Goal: Obtain resource: Download file/media

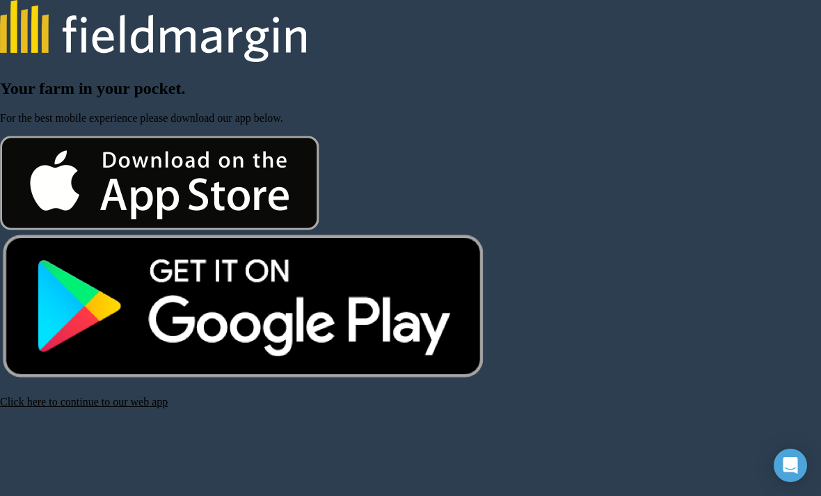
click at [250, 98] on h2 "Your farm in your pocket." at bounding box center [410, 88] width 821 height 19
click at [408, 135] on div "Your farm in your pocket. For the best mobile experience please download our ap…" at bounding box center [410, 243] width 821 height 329
click at [705, 299] on div at bounding box center [410, 259] width 821 height 246
click at [75, 407] on link "Click here to continue to our web app" at bounding box center [84, 402] width 168 height 12
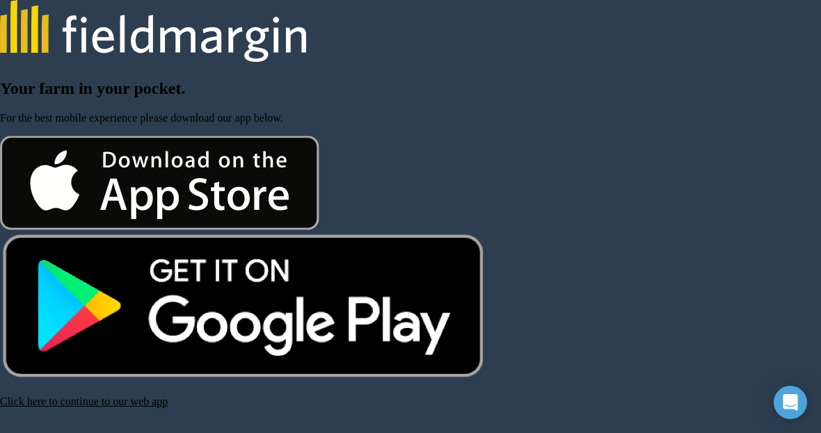
click at [144, 407] on link "Click here to continue to our web app" at bounding box center [84, 402] width 168 height 12
click at [149, 407] on link "Click here to continue to our web app" at bounding box center [84, 402] width 168 height 12
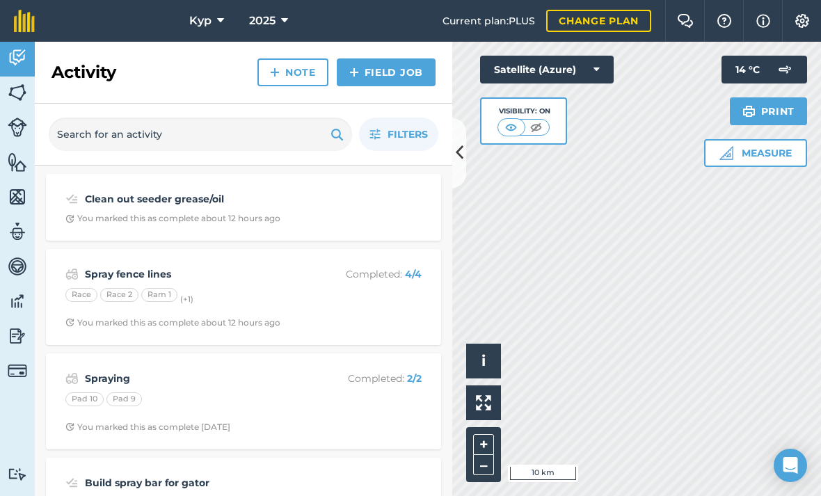
click at [17, 303] on img at bounding box center [17, 301] width 19 height 21
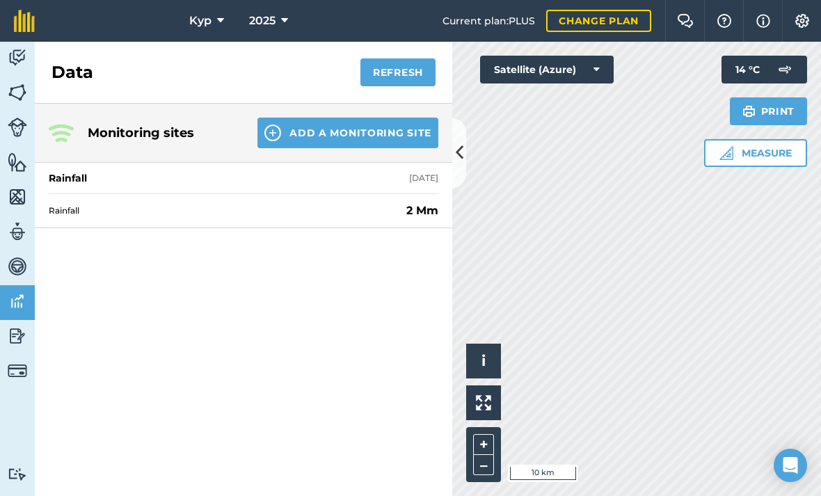
click at [17, 340] on img at bounding box center [17, 335] width 19 height 21
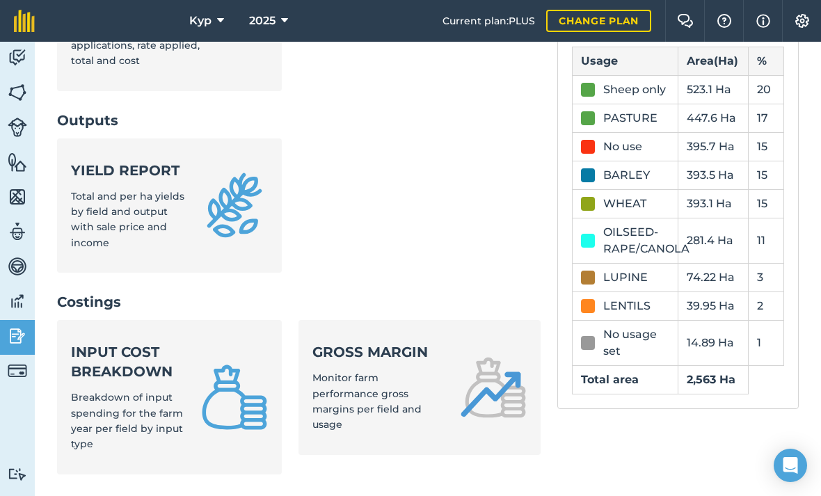
scroll to position [385, 0]
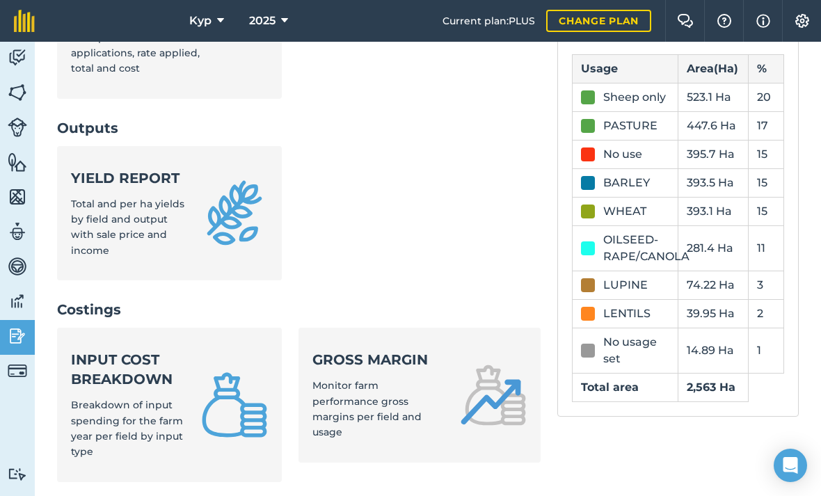
click at [412, 350] on div "Gross margin Monitor farm performance gross margins per field and usage" at bounding box center [377, 395] width 130 height 90
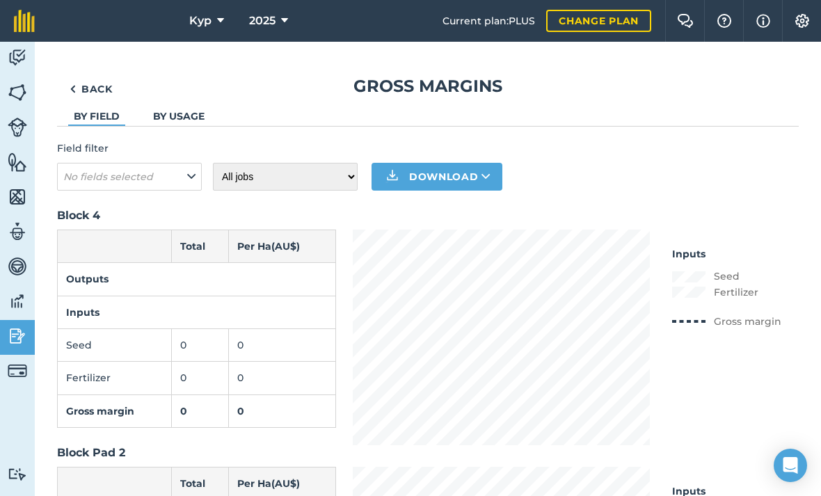
click at [179, 116] on link "By usage" at bounding box center [178, 116] width 51 height 13
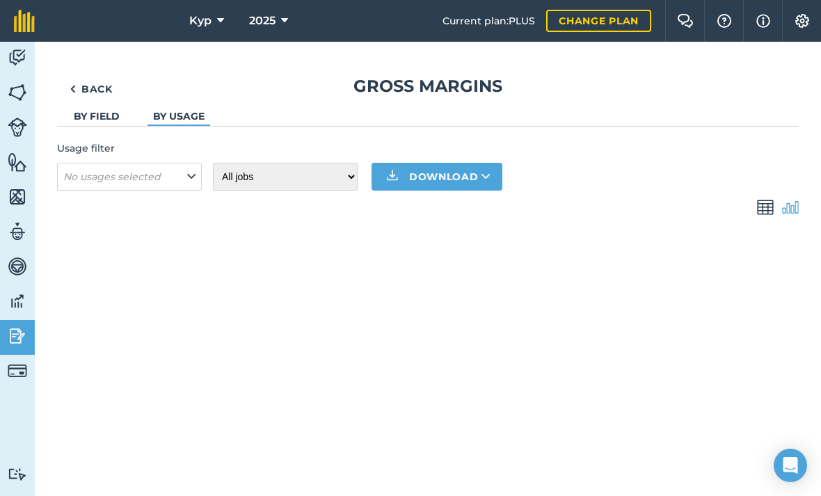
click at [766, 207] on img at bounding box center [765, 207] width 17 height 17
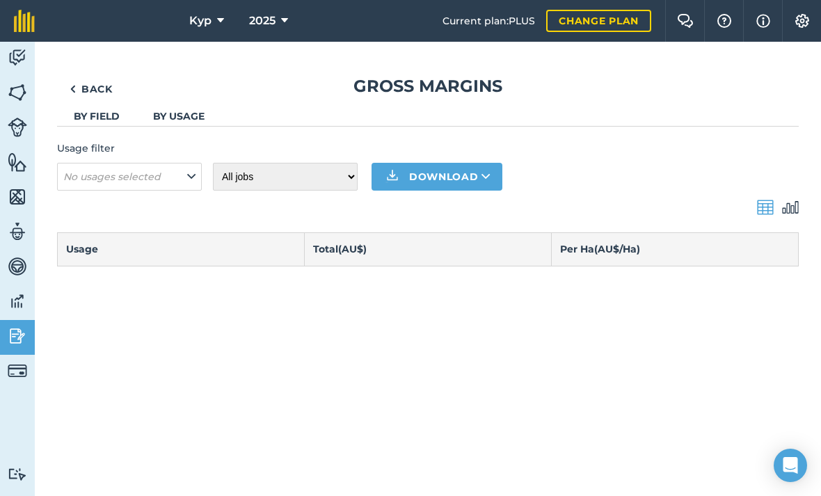
click at [75, 88] on img at bounding box center [73, 89] width 6 height 17
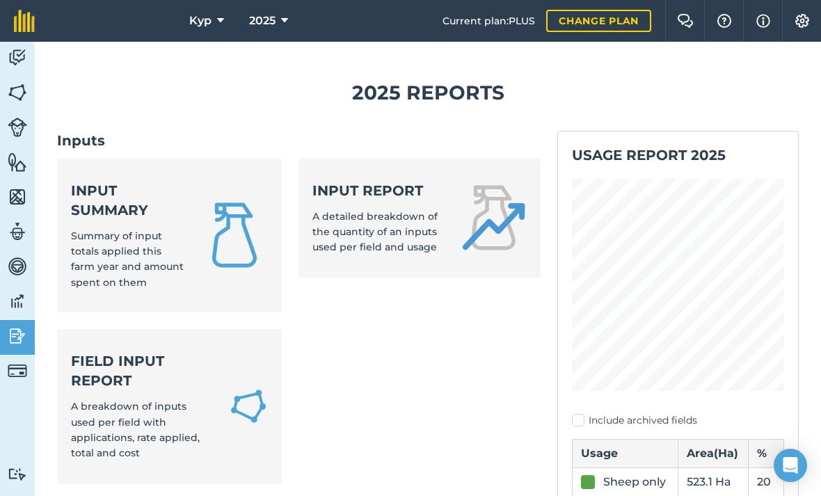
click at [100, 223] on div "Input summary Summary of input totals applied this farm year and amount spent o…" at bounding box center [127, 236] width 113 height 110
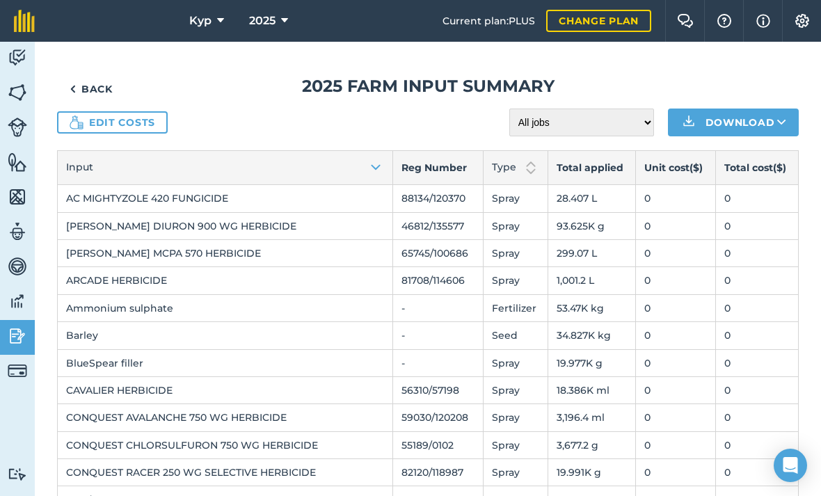
click at [18, 306] on img at bounding box center [17, 301] width 19 height 21
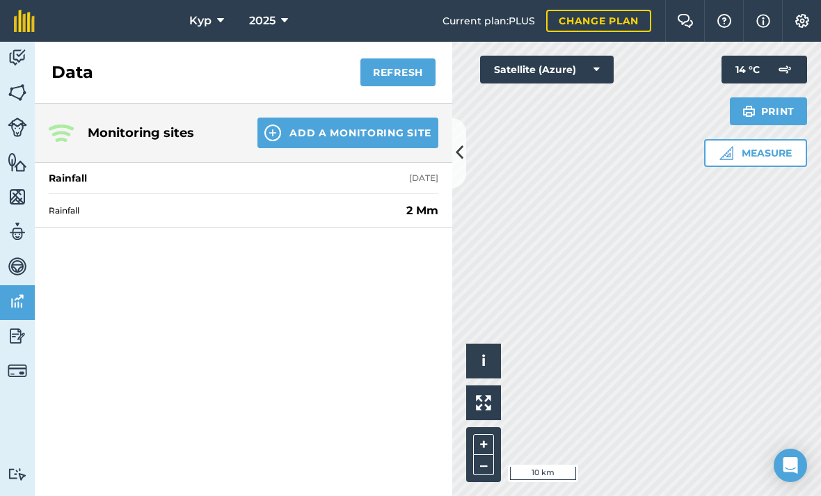
click at [17, 257] on img at bounding box center [17, 266] width 19 height 21
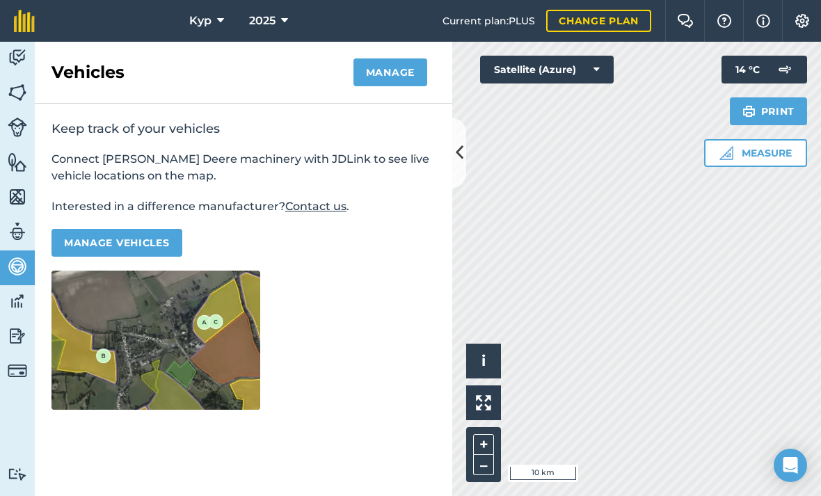
click at [17, 235] on img at bounding box center [17, 231] width 19 height 21
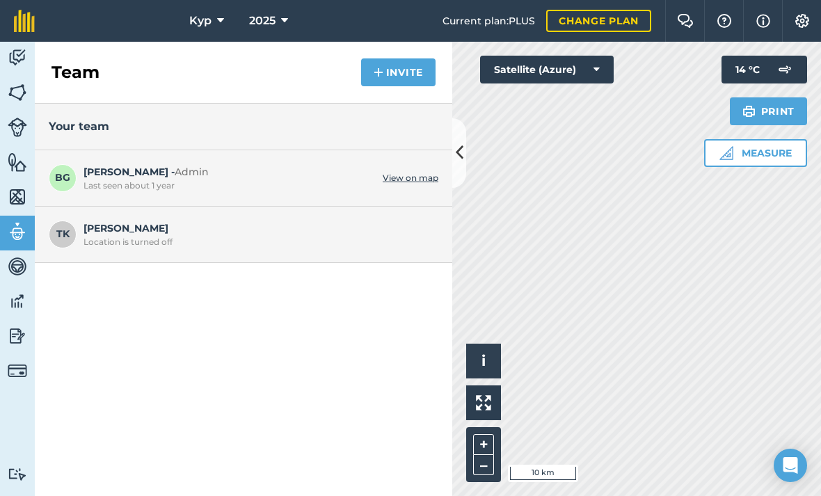
click at [17, 193] on img at bounding box center [17, 196] width 19 height 21
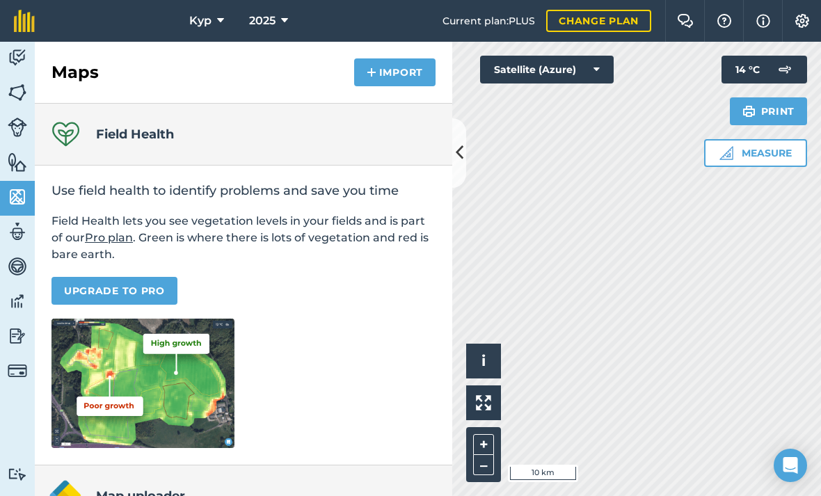
click at [15, 162] on img at bounding box center [17, 162] width 19 height 21
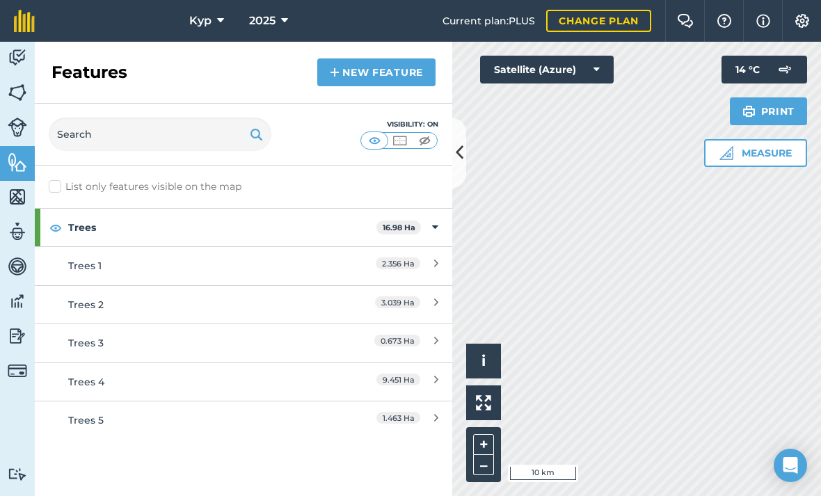
click at [17, 126] on img at bounding box center [17, 127] width 19 height 19
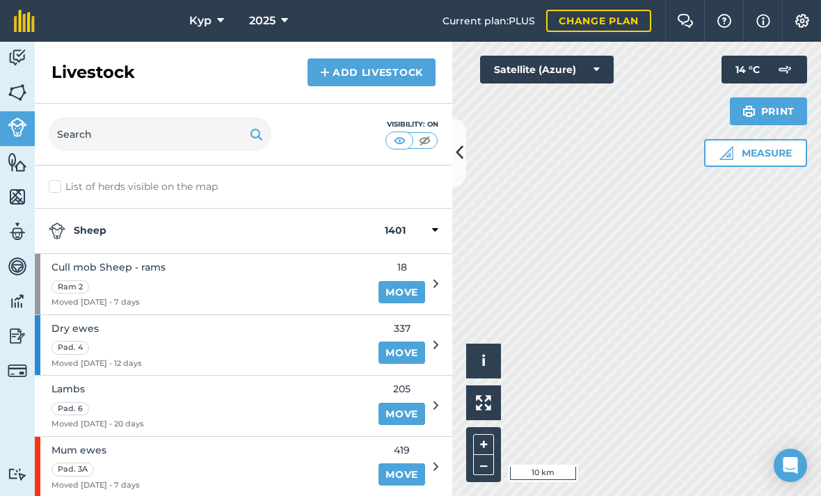
click at [15, 54] on img at bounding box center [17, 57] width 19 height 21
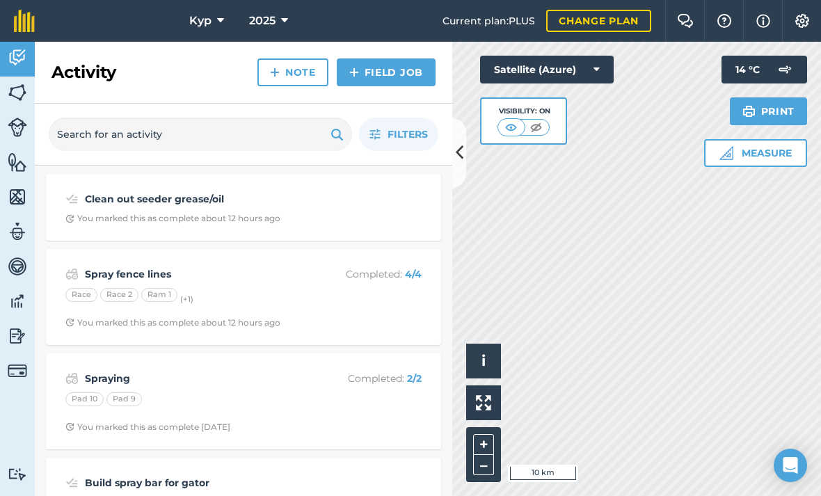
click at [13, 95] on img at bounding box center [17, 92] width 19 height 21
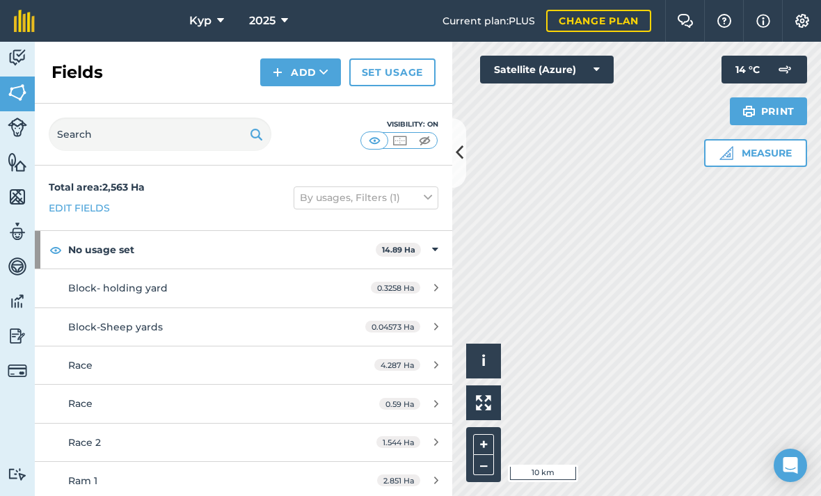
click at [466, 152] on button at bounding box center [459, 153] width 14 height 70
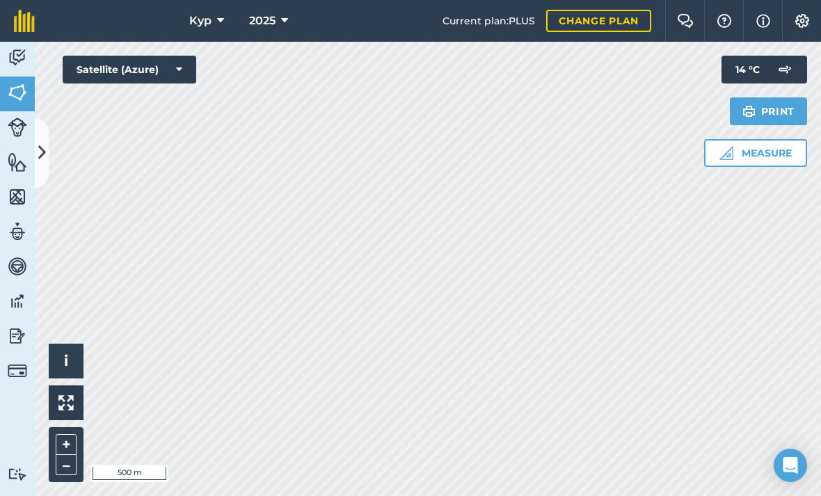
click at [46, 153] on icon at bounding box center [42, 152] width 8 height 24
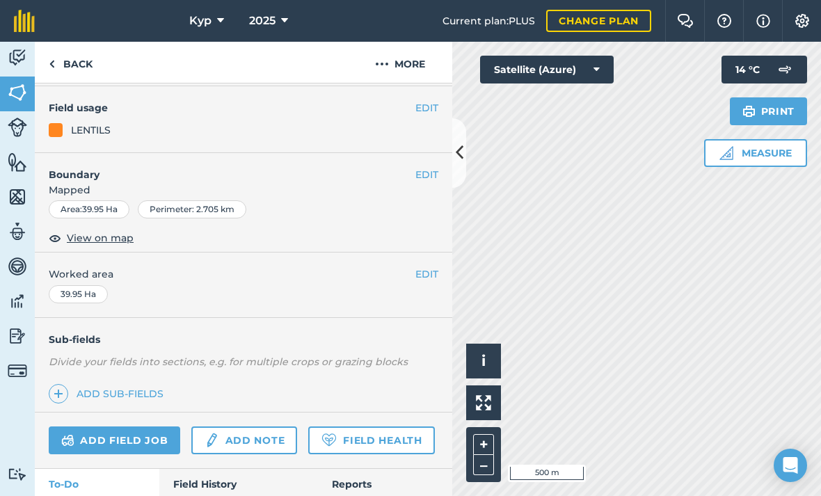
scroll to position [111, 0]
click at [213, 433] on link "Field History" at bounding box center [238, 484] width 158 height 31
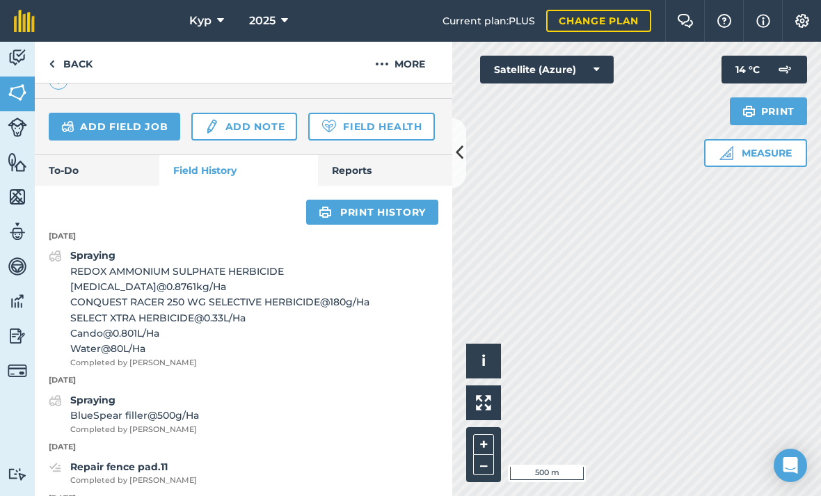
scroll to position [418, 0]
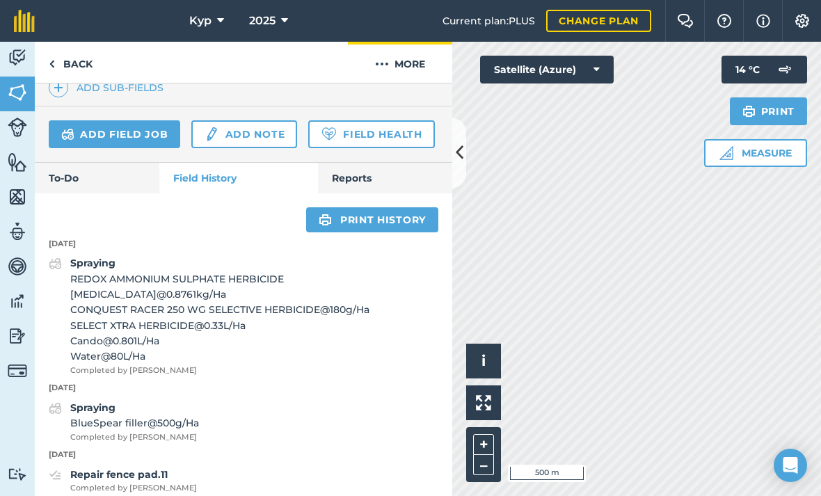
click at [398, 58] on button "More" at bounding box center [400, 62] width 104 height 41
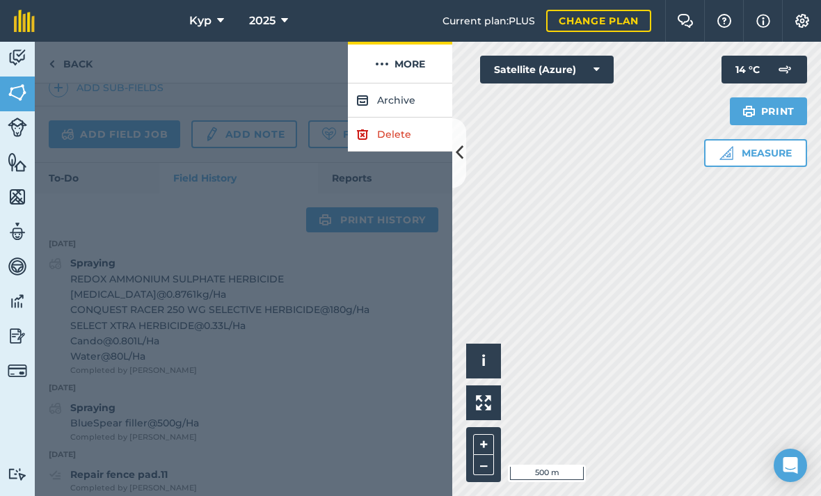
scroll to position [111, 0]
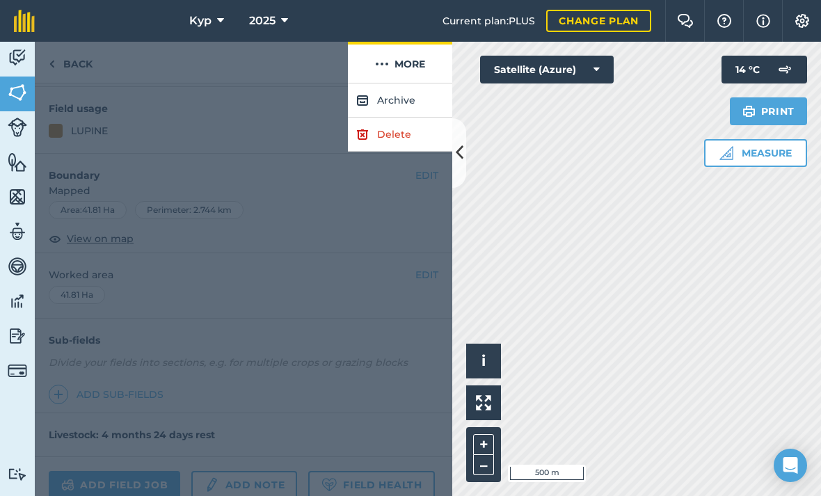
click at [424, 67] on button "More" at bounding box center [400, 62] width 104 height 41
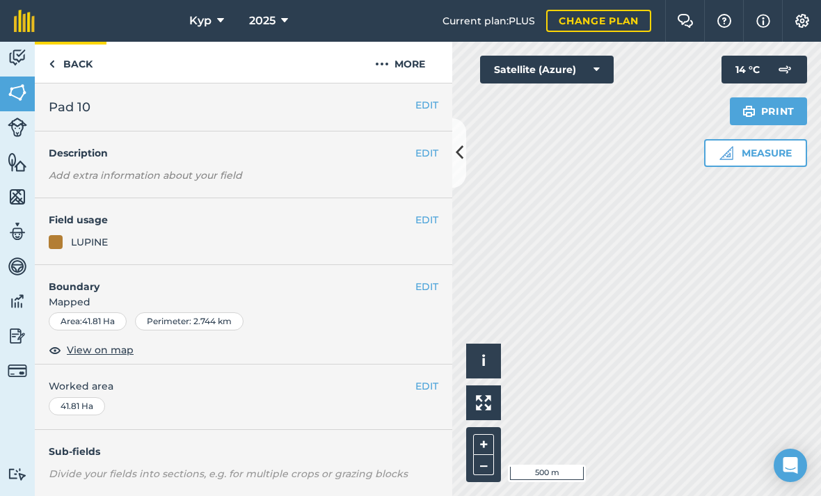
click at [67, 65] on link "Back" at bounding box center [71, 62] width 72 height 41
click at [74, 62] on link "Back" at bounding box center [71, 62] width 72 height 41
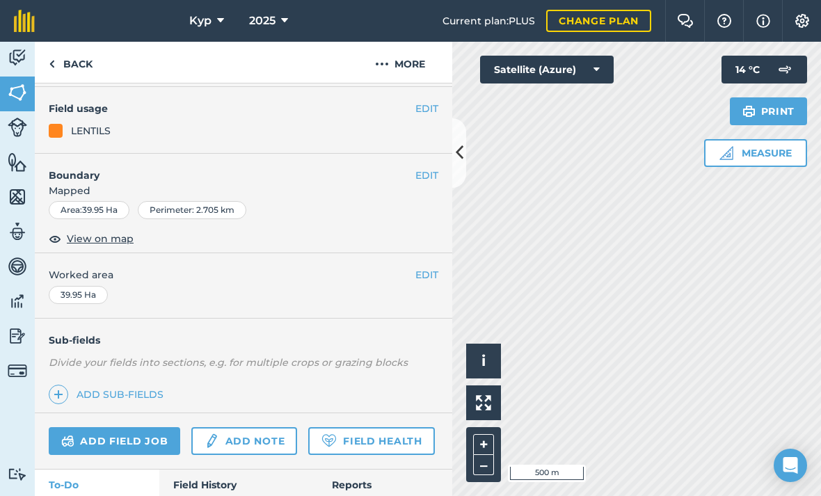
scroll to position [111, 0]
click at [213, 433] on link "Field History" at bounding box center [238, 484] width 158 height 31
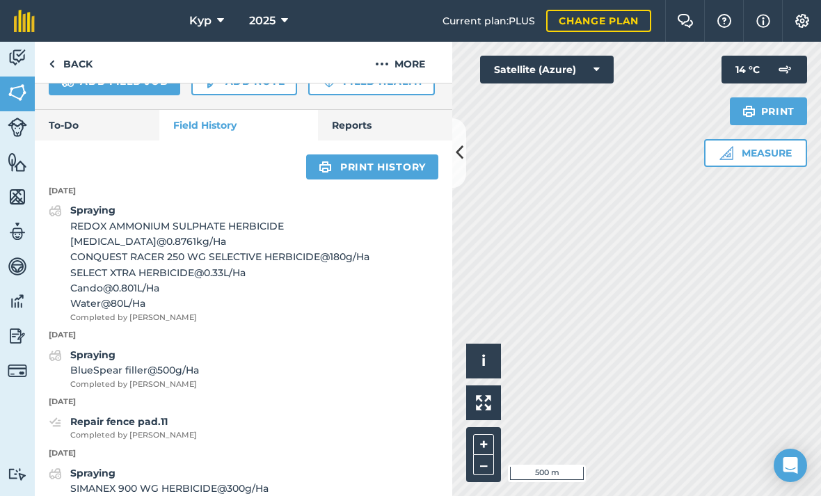
scroll to position [465, 0]
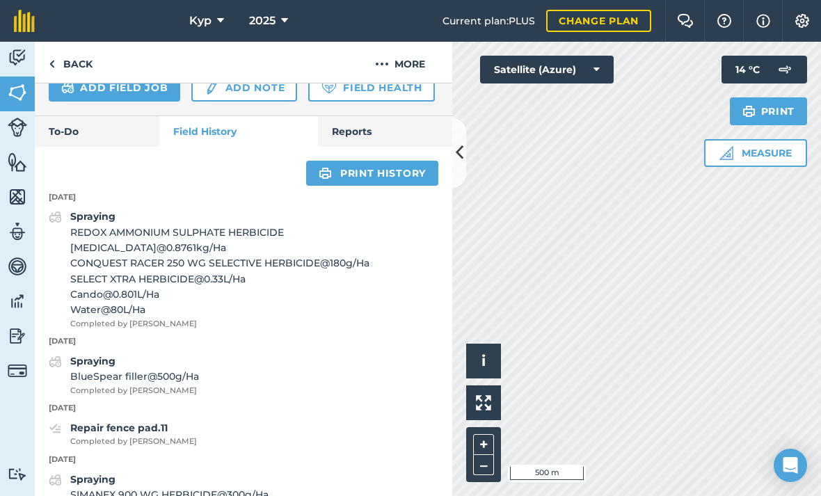
click at [341, 169] on link "Print history" at bounding box center [372, 173] width 132 height 25
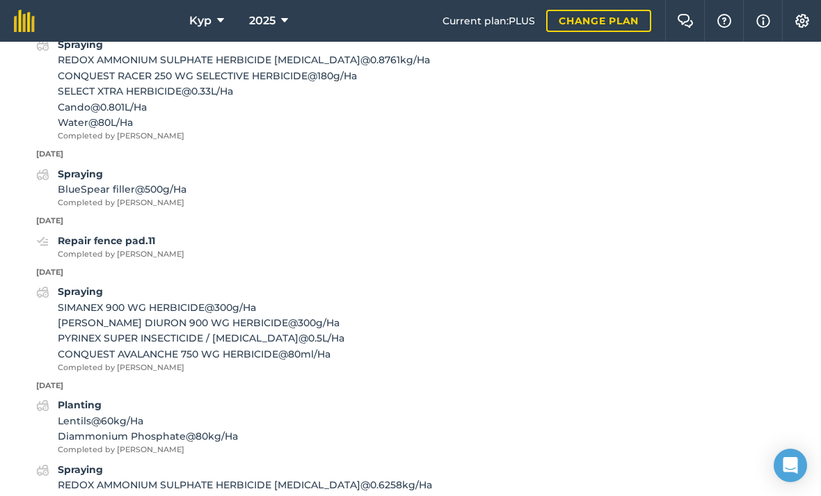
scroll to position [230, 0]
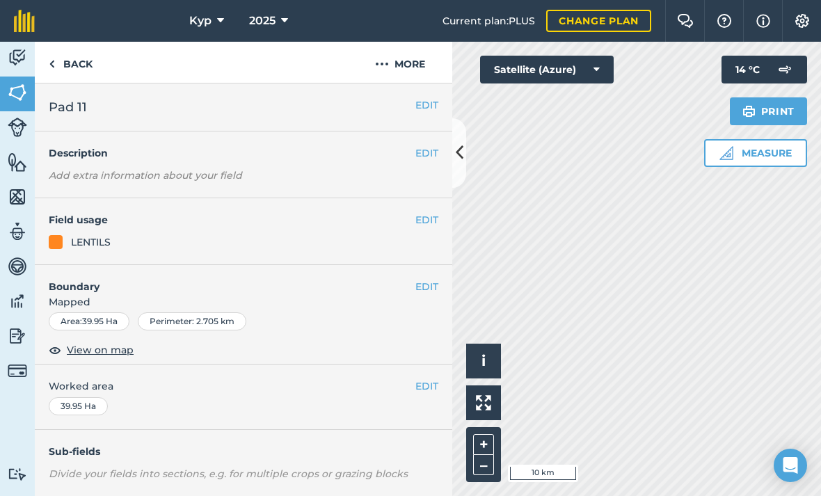
click at [16, 337] on img at bounding box center [17, 335] width 19 height 21
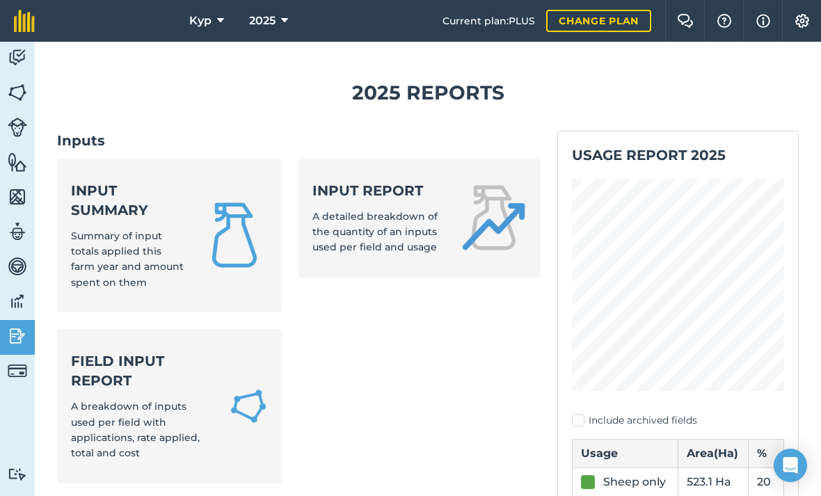
click at [184, 229] on span "Summary of input totals applied this farm year and amount spent on them" at bounding box center [127, 258] width 113 height 59
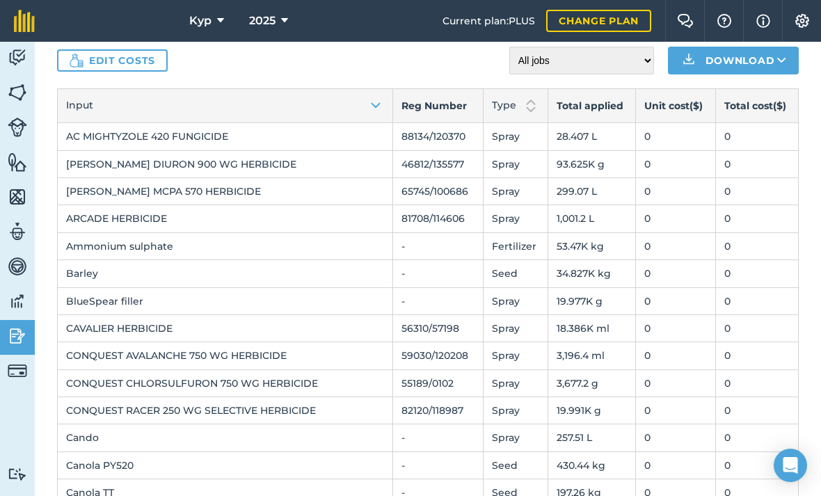
scroll to position [72, 0]
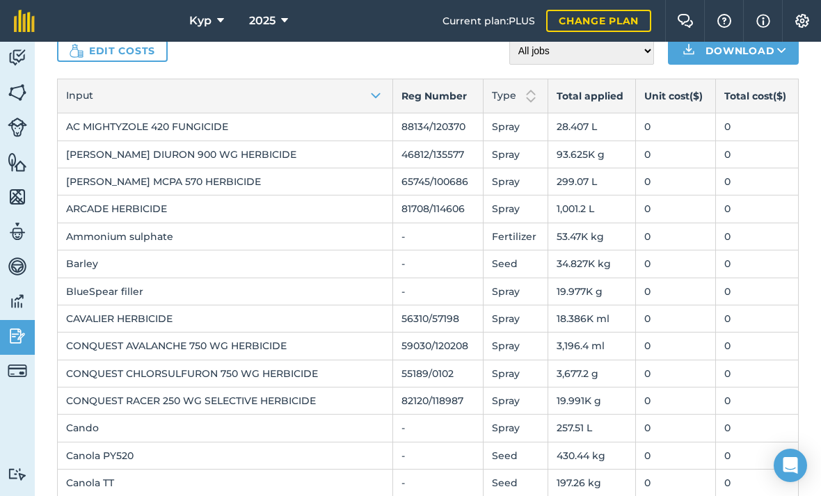
click at [291, 351] on td "CONQUEST AVALANCHE 750 WG HERBICIDE" at bounding box center [225, 345] width 335 height 27
click at [240, 349] on td "CONQUEST AVALANCHE 750 WG HERBICIDE" at bounding box center [225, 345] width 335 height 27
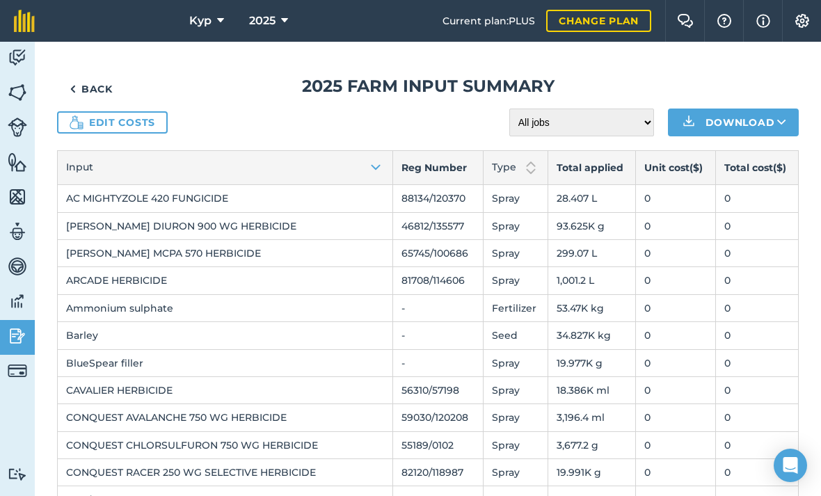
scroll to position [0, 0]
click at [97, 122] on link "Edit costs" at bounding box center [112, 122] width 111 height 22
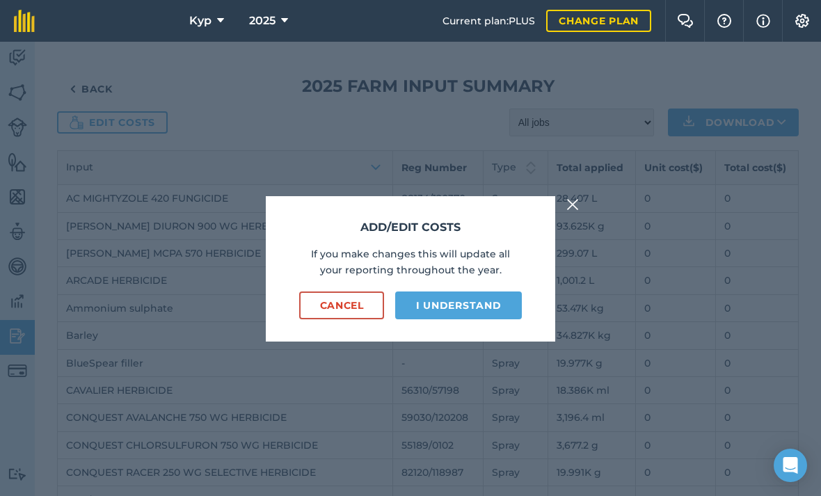
click at [451, 319] on button "I understand" at bounding box center [458, 305] width 127 height 28
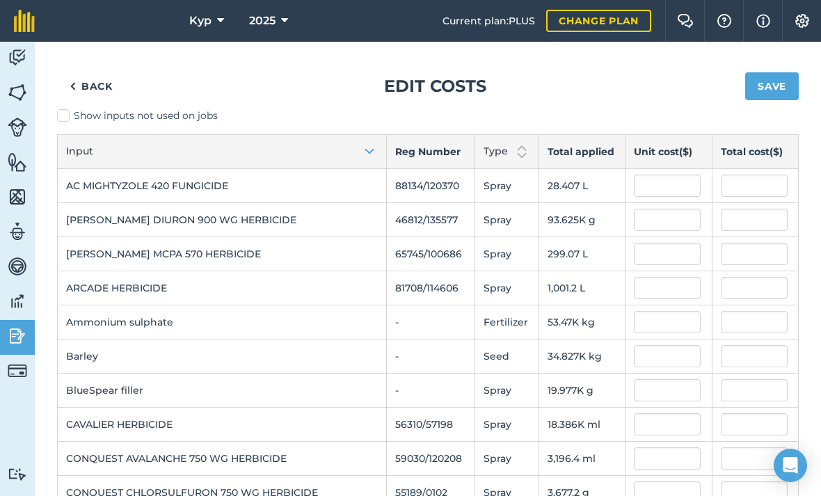
click at [87, 433] on td "CONQUEST AVALANCHE 750 WG HERBICIDE" at bounding box center [222, 459] width 329 height 34
click at [581, 433] on td "3,196.4 ml" at bounding box center [581, 459] width 86 height 34
click at [96, 81] on link "Back" at bounding box center [91, 86] width 68 height 28
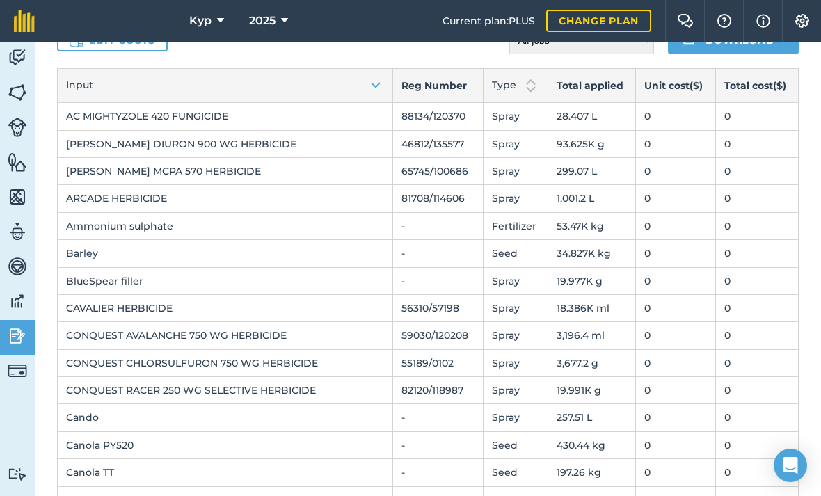
scroll to position [85, 0]
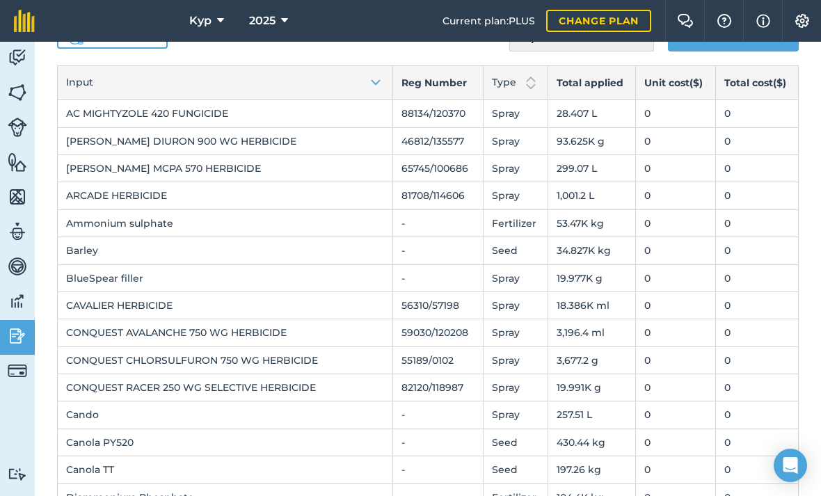
click at [99, 330] on td "CONQUEST AVALANCHE 750 WG HERBICIDE" at bounding box center [225, 332] width 335 height 27
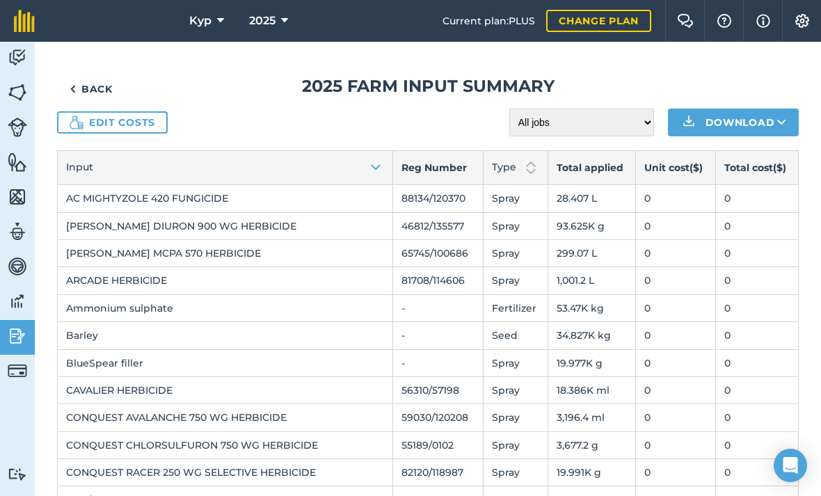
scroll to position [0, 0]
click at [88, 86] on link "Back" at bounding box center [91, 89] width 68 height 28
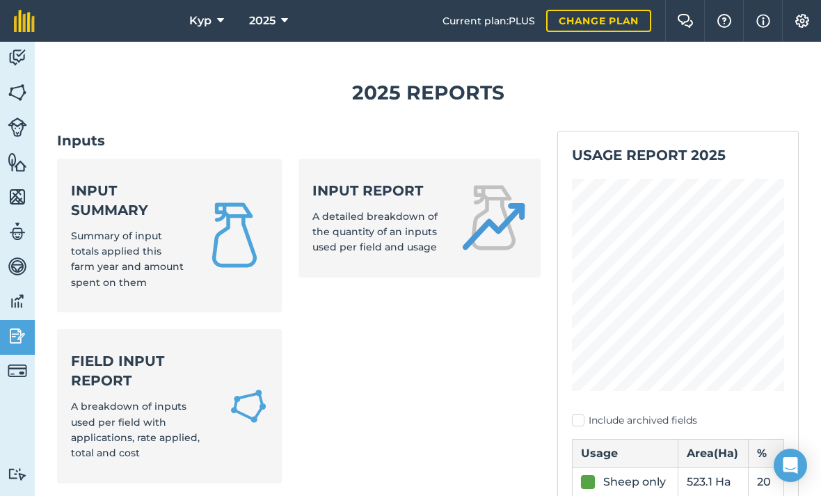
click at [403, 216] on span "A detailed breakdown of the quantity of an inputs used per field and usage" at bounding box center [374, 232] width 125 height 44
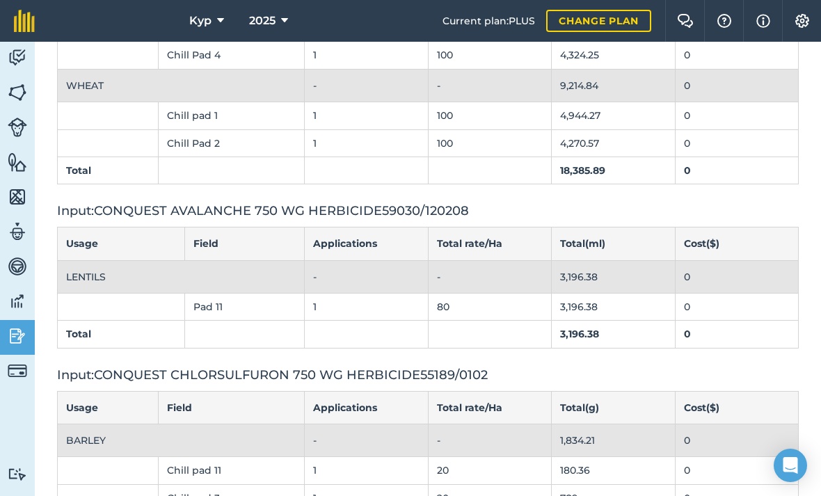
scroll to position [3185, 0]
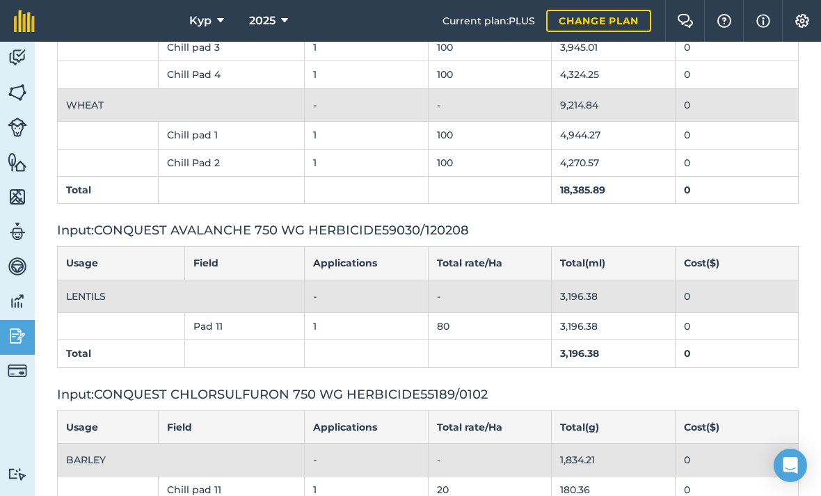
click at [607, 313] on td "3,196.38" at bounding box center [613, 326] width 124 height 27
click at [609, 340] on td "3,196.38" at bounding box center [613, 353] width 124 height 27
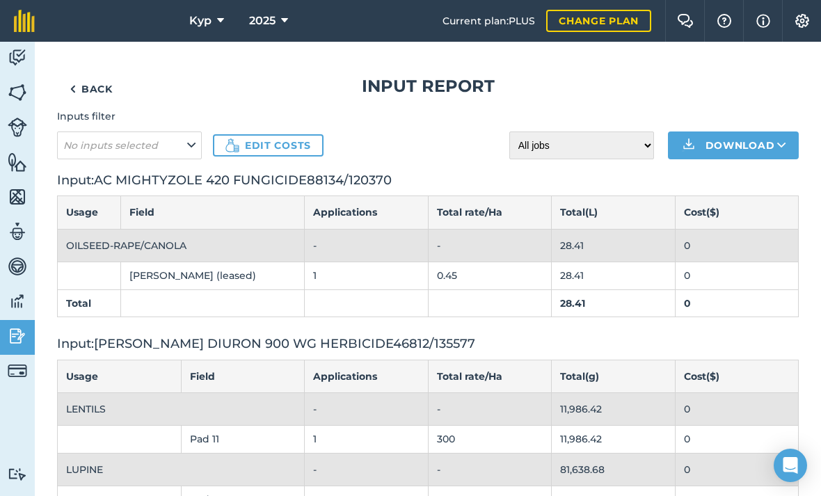
scroll to position [0, 0]
click at [19, 63] on img at bounding box center [17, 57] width 19 height 21
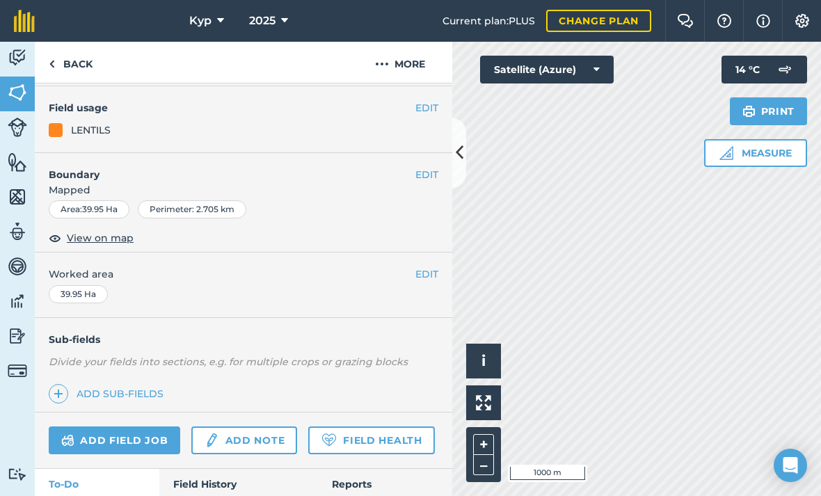
scroll to position [111, 0]
click at [211, 433] on link "Field History" at bounding box center [238, 484] width 158 height 31
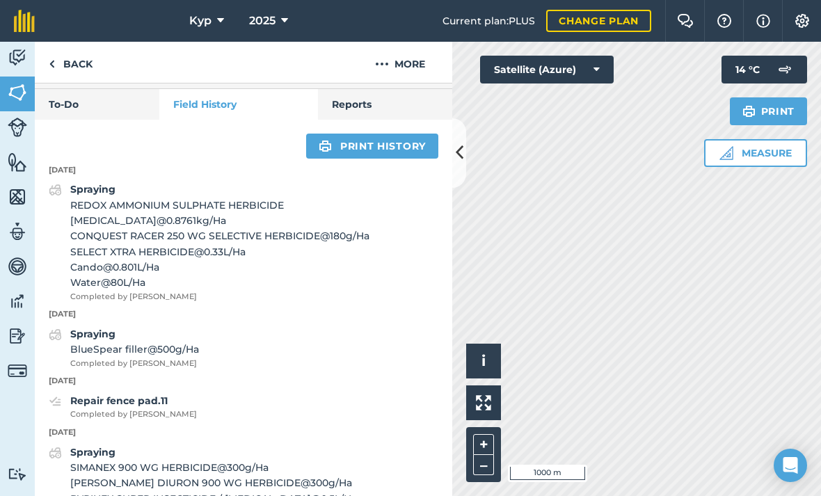
scroll to position [430, 0]
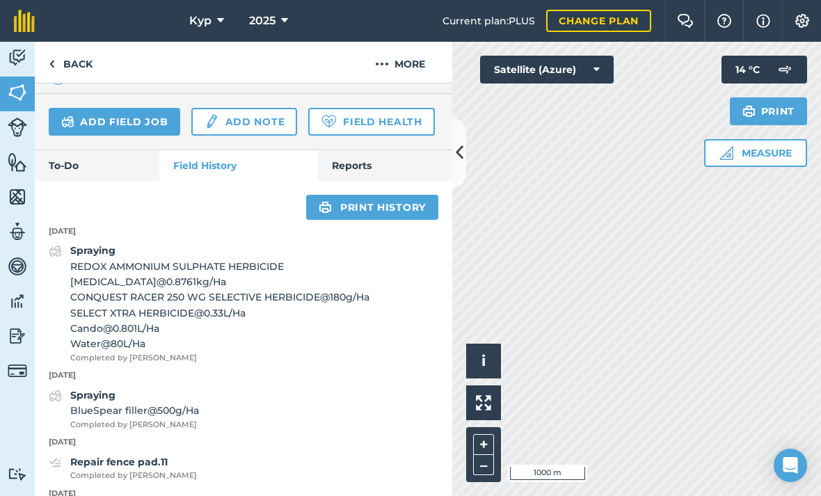
click at [370, 213] on link "Print history" at bounding box center [372, 207] width 132 height 25
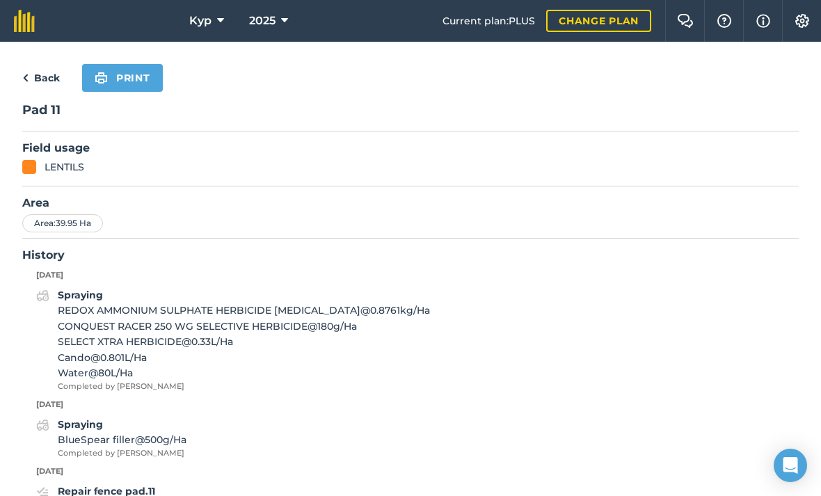
click at [143, 76] on button "Print" at bounding box center [122, 78] width 81 height 28
click at [106, 71] on img at bounding box center [101, 78] width 13 height 17
click at [131, 81] on button "Print" at bounding box center [122, 78] width 81 height 28
click at [107, 79] on img at bounding box center [101, 78] width 13 height 17
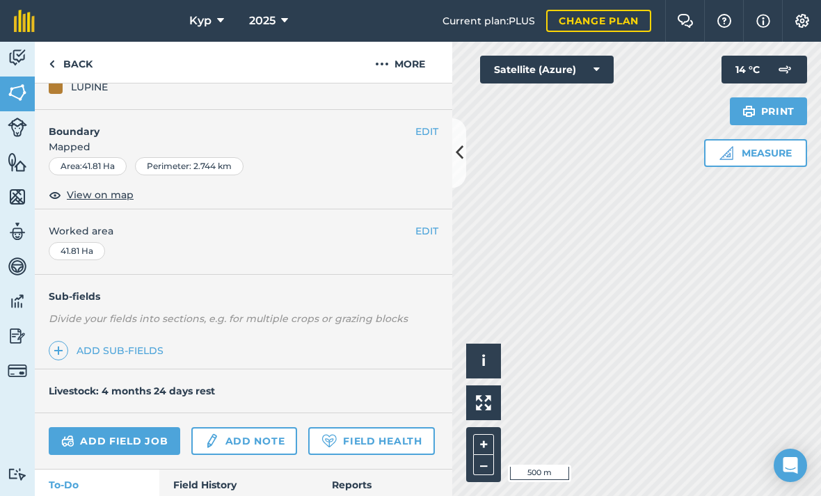
scroll to position [155, 0]
click at [205, 433] on link "Field History" at bounding box center [238, 484] width 158 height 31
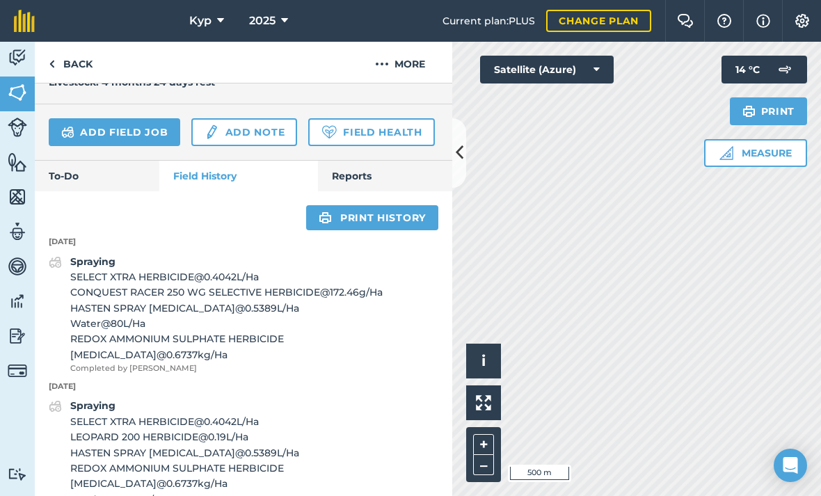
scroll to position [469, 0]
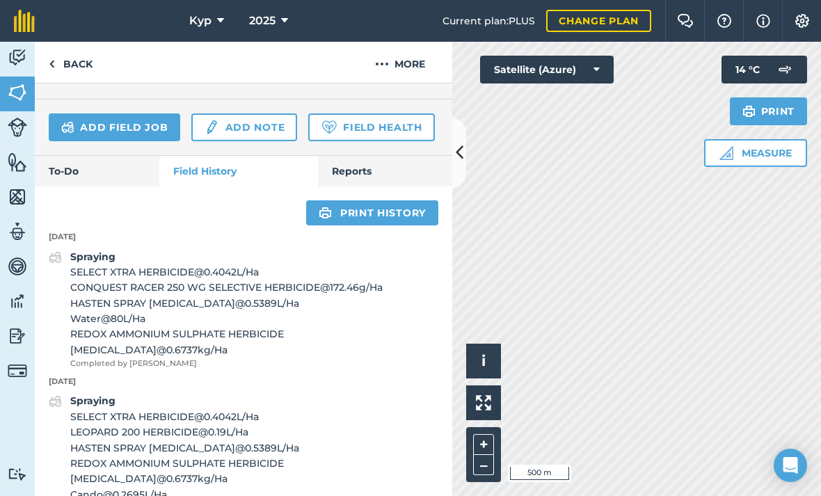
click at [373, 211] on link "Print history" at bounding box center [372, 212] width 132 height 25
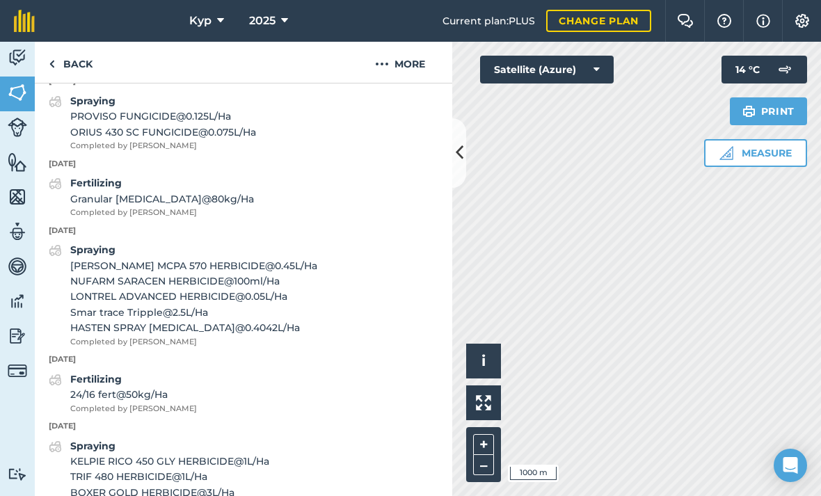
scroll to position [1908, 0]
click at [64, 65] on link "Back" at bounding box center [71, 62] width 72 height 41
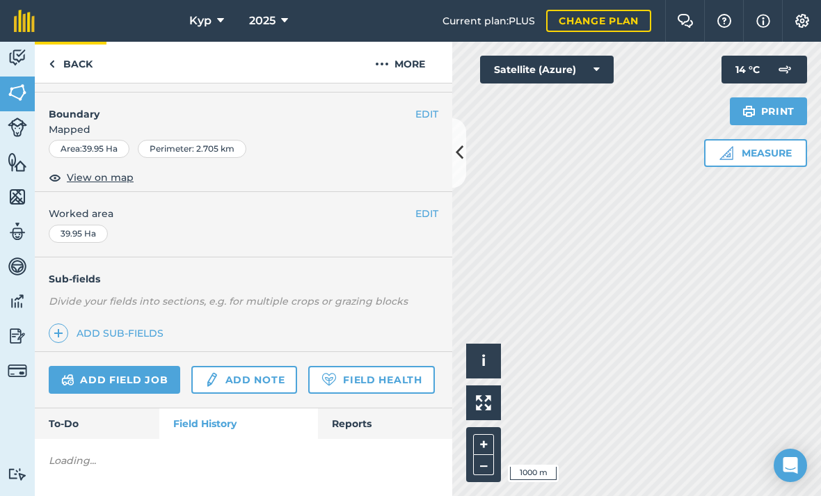
scroll to position [125, 0]
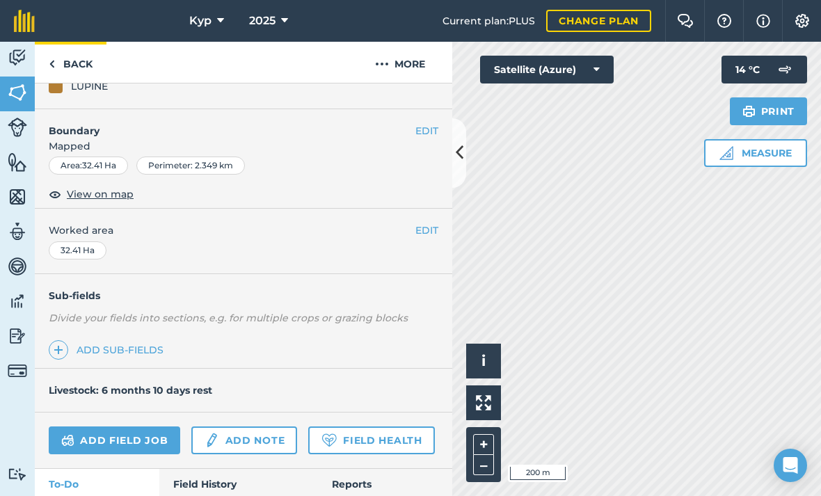
scroll to position [155, 0]
click at [192, 433] on link "Field History" at bounding box center [238, 484] width 158 height 31
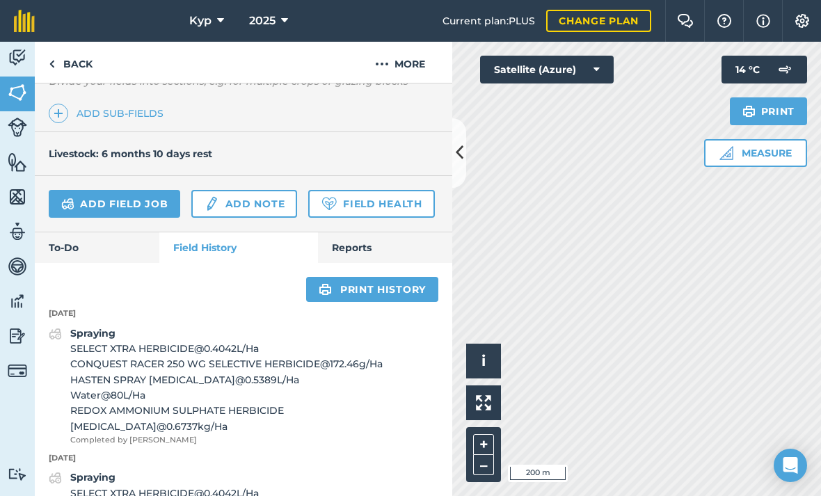
scroll to position [392, 0]
click at [369, 293] on link "Print history" at bounding box center [372, 289] width 132 height 25
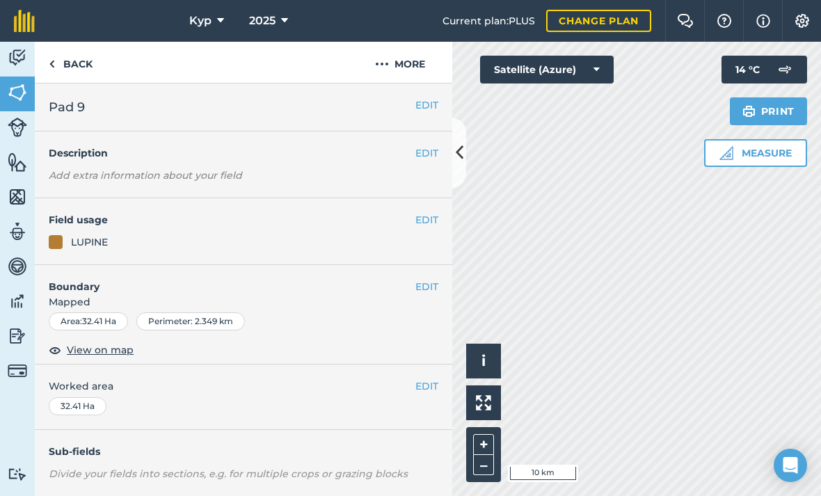
click at [22, 301] on img at bounding box center [17, 301] width 19 height 21
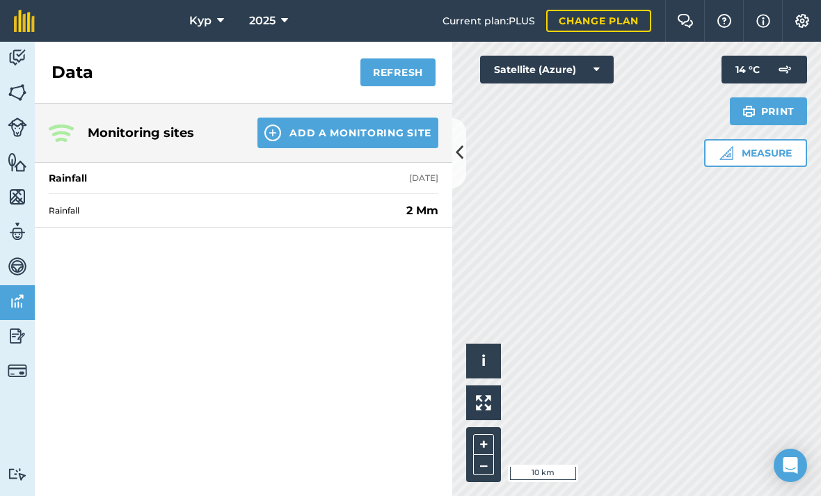
click at [378, 175] on div "Rainfall 1 day ago" at bounding box center [243, 178] width 389 height 31
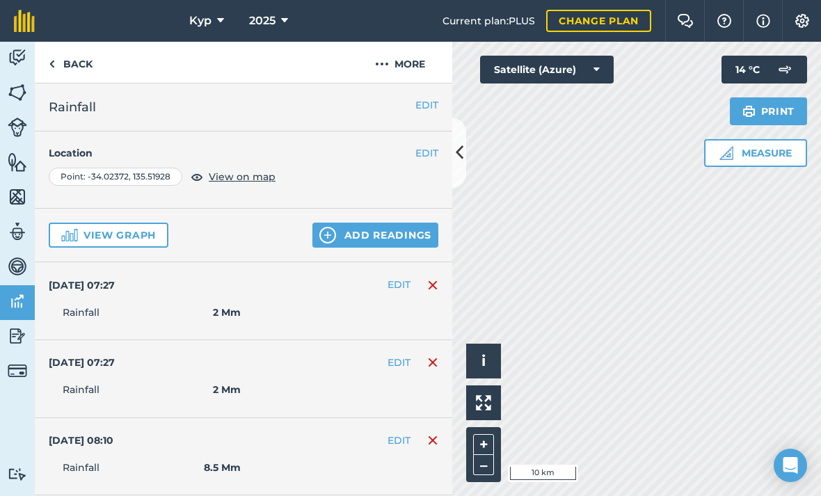
click at [127, 229] on button "View graph" at bounding box center [109, 235] width 120 height 25
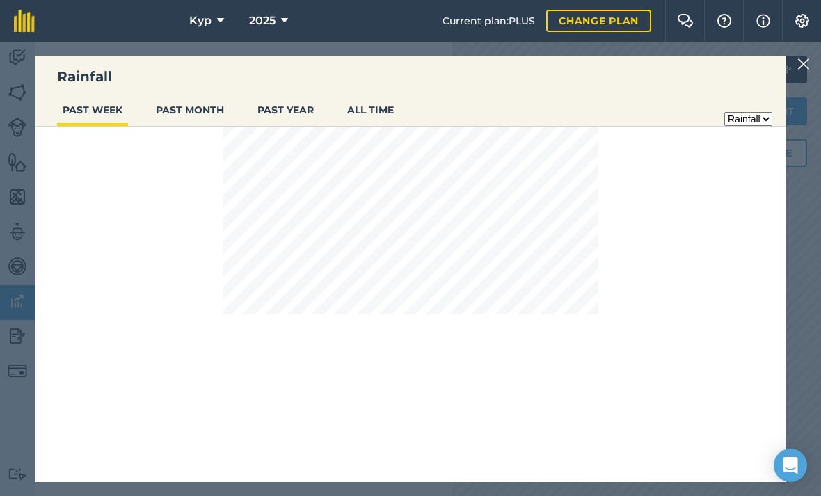
click at [367, 111] on button "ALL TIME" at bounding box center [370, 110] width 58 height 26
click at [803, 64] on img at bounding box center [803, 64] width 13 height 17
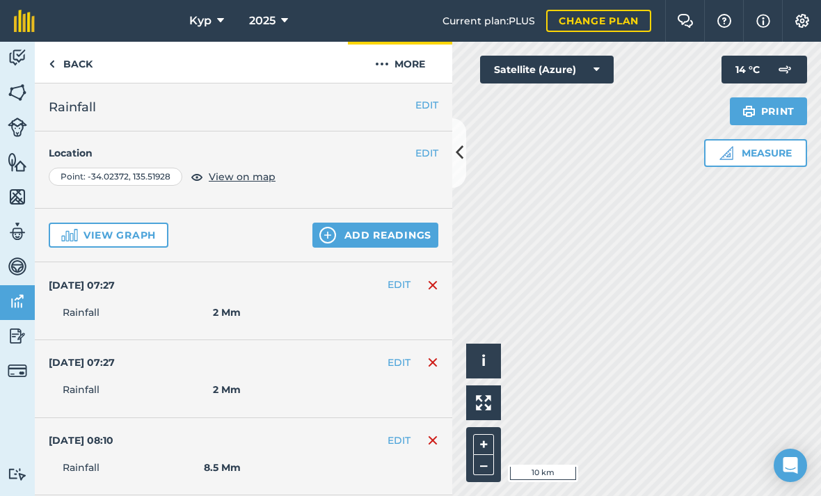
click at [414, 66] on button "More" at bounding box center [400, 62] width 104 height 41
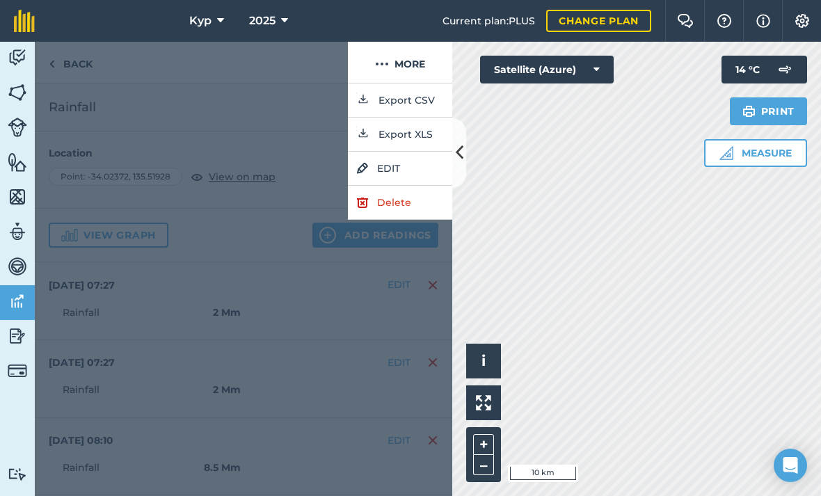
click at [417, 142] on button "Export XLS" at bounding box center [400, 135] width 104 height 34
